Goal: Find specific page/section: Find specific page/section

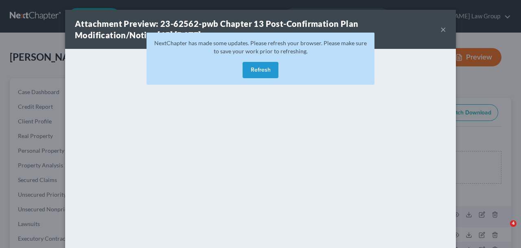
click at [444, 28] on button "×" at bounding box center [444, 29] width 6 height 10
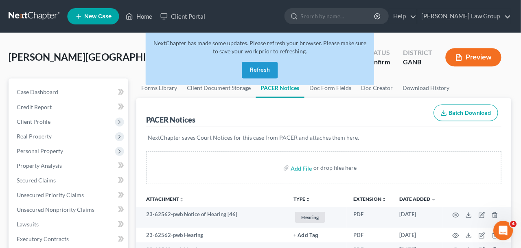
click at [264, 68] on button "Refresh" at bounding box center [261, 70] width 36 height 16
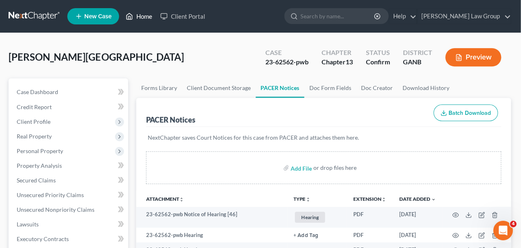
click at [149, 15] on link "Home" at bounding box center [140, 16] width 35 height 15
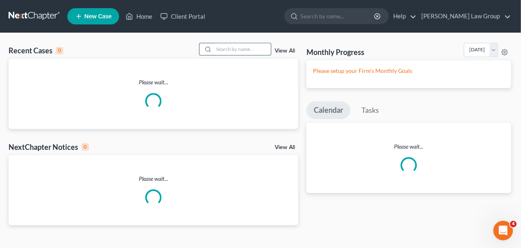
click at [257, 50] on input "search" at bounding box center [243, 49] width 57 height 12
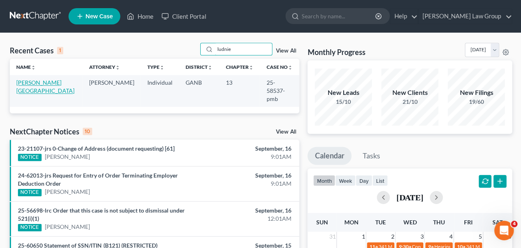
type input "ludnie"
click at [31, 80] on link "[PERSON_NAME][GEOGRAPHIC_DATA]" at bounding box center [45, 86] width 58 height 15
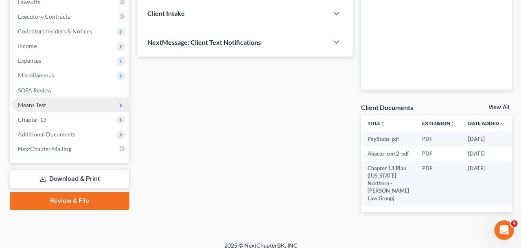
scroll to position [237, 0]
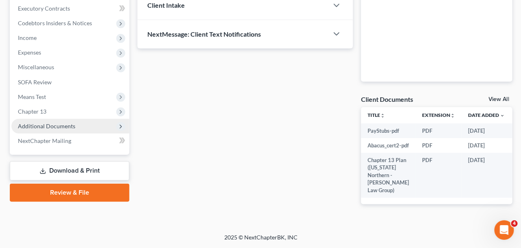
click at [42, 123] on span "Additional Documents" at bounding box center [46, 126] width 57 height 7
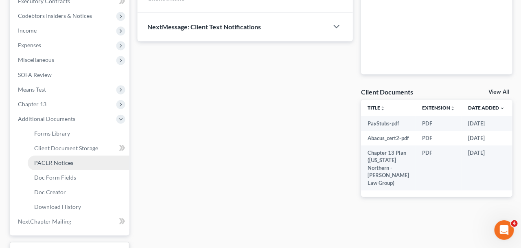
click at [48, 159] on link "PACER Notices" at bounding box center [78, 163] width 101 height 15
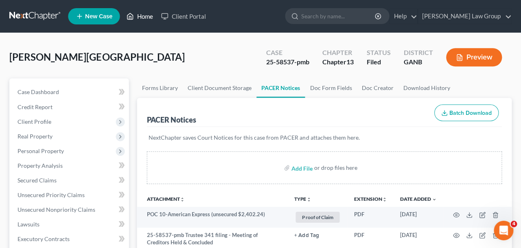
click at [136, 13] on link "Home" at bounding box center [140, 16] width 35 height 15
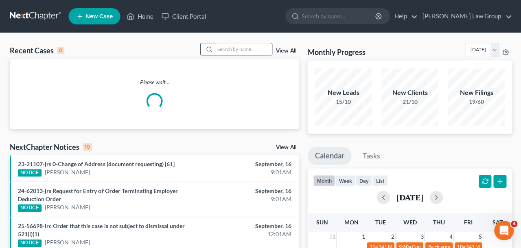
click at [227, 51] on input "search" at bounding box center [243, 49] width 57 height 12
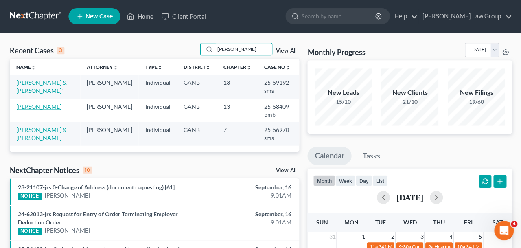
type input "[PERSON_NAME]"
click at [31, 104] on link "[PERSON_NAME]" at bounding box center [38, 106] width 45 height 7
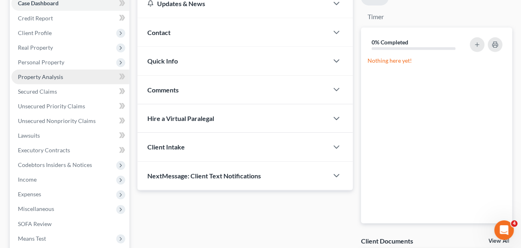
scroll to position [196, 0]
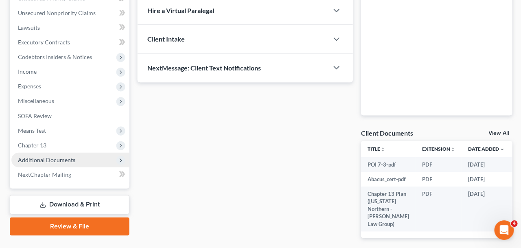
click at [63, 163] on span "Additional Documents" at bounding box center [70, 160] width 118 height 15
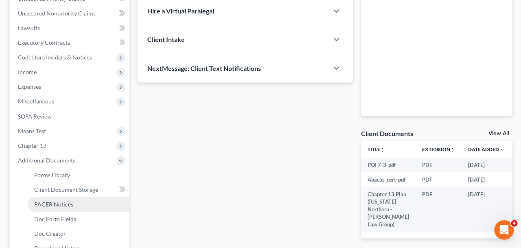
click at [58, 201] on span "PACER Notices" at bounding box center [53, 204] width 39 height 7
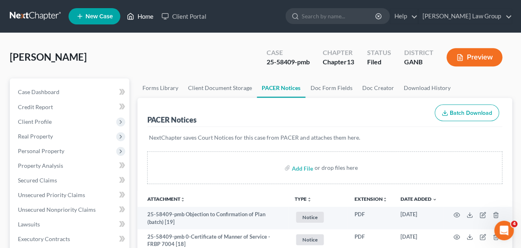
click at [149, 19] on link "Home" at bounding box center [140, 16] width 35 height 15
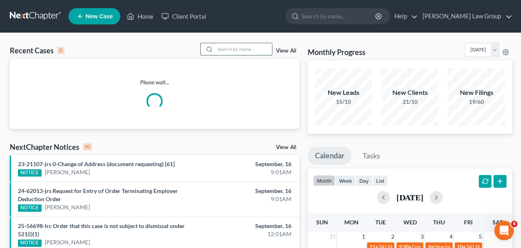
click at [235, 52] on input "search" at bounding box center [243, 49] width 57 height 12
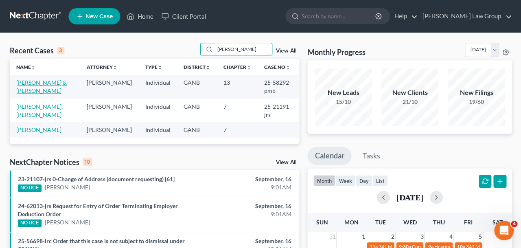
type input "[PERSON_NAME]"
click at [47, 82] on link "[PERSON_NAME] & [PERSON_NAME]" at bounding box center [41, 86] width 50 height 15
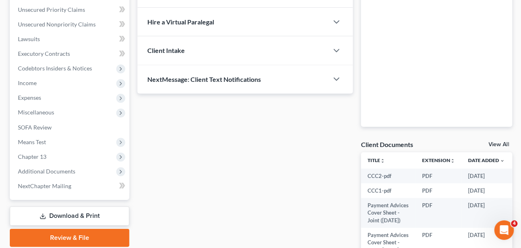
scroll to position [188, 0]
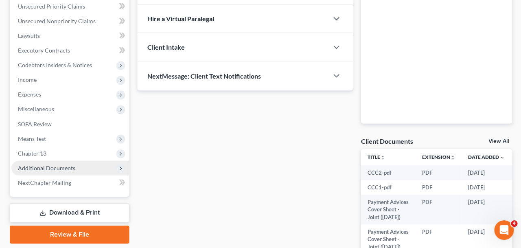
click at [77, 168] on span "Additional Documents" at bounding box center [70, 168] width 118 height 15
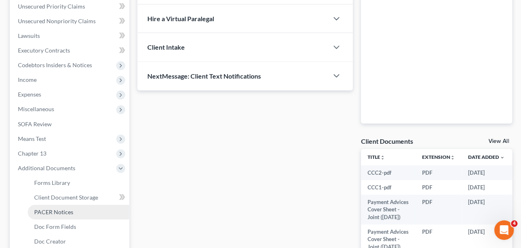
click at [70, 216] on link "PACER Notices" at bounding box center [78, 212] width 101 height 15
